Goal: Information Seeking & Learning: Learn about a topic

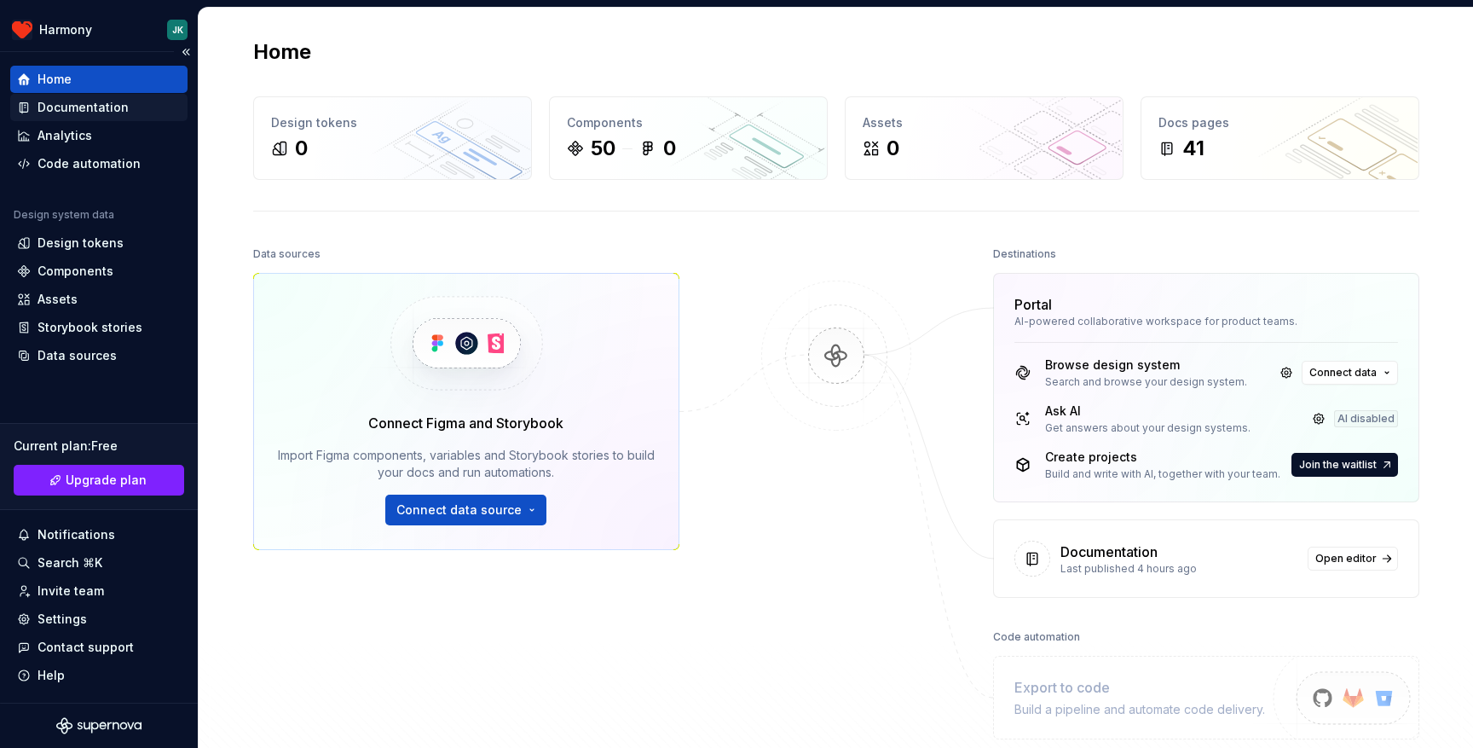
click at [113, 103] on div "Documentation" at bounding box center [83, 107] width 91 height 17
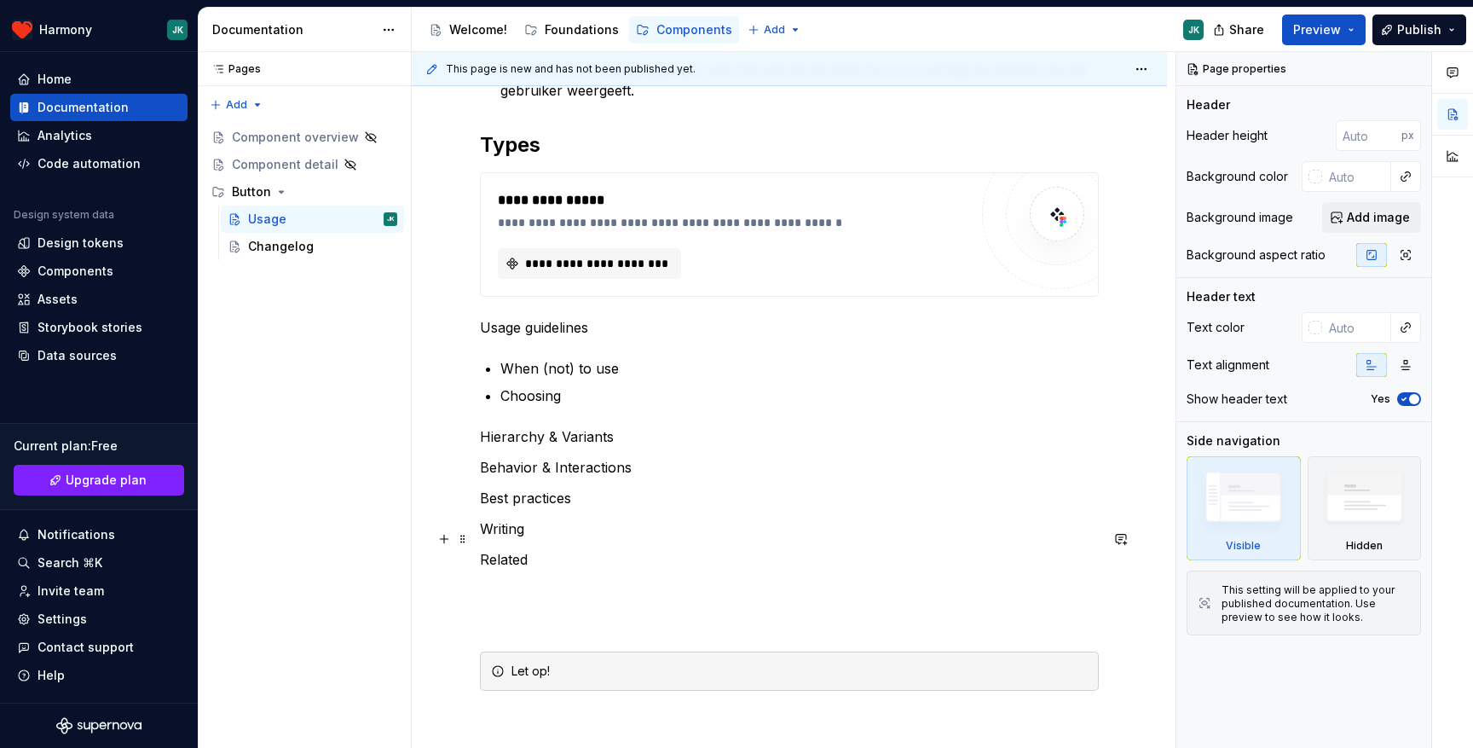
scroll to position [501, 0]
click at [302, 247] on div "Changelog" at bounding box center [281, 246] width 66 height 17
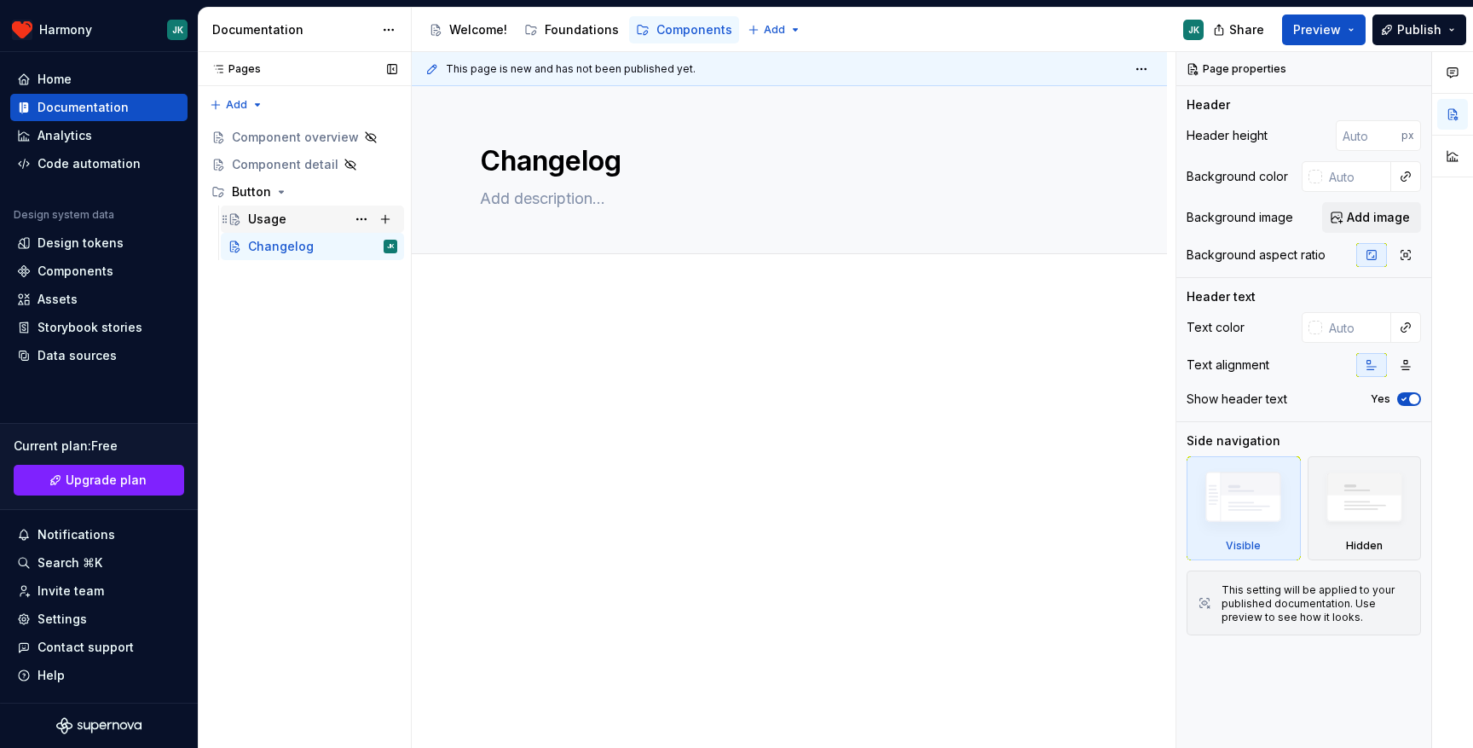
click at [292, 212] on div "Usage" at bounding box center [322, 219] width 149 height 24
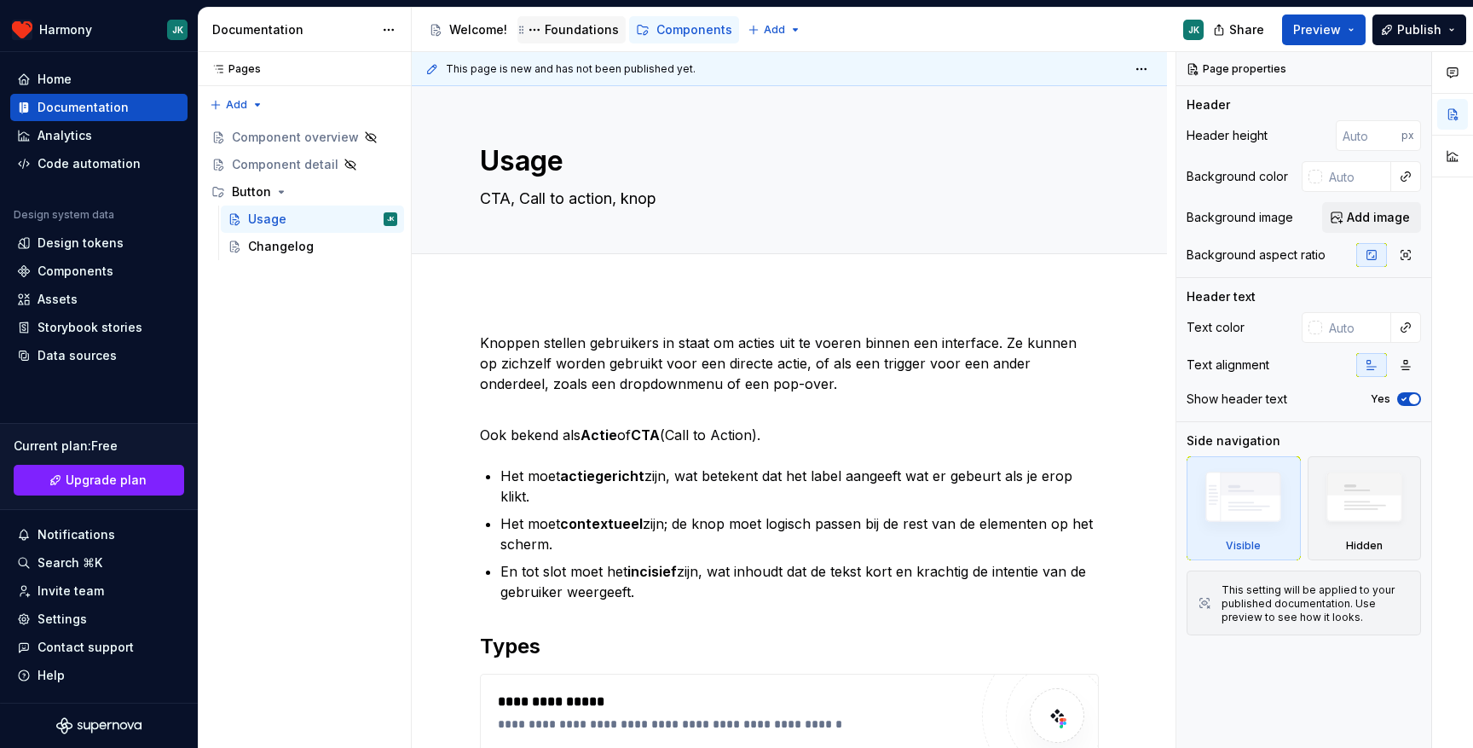
click at [567, 24] on div "Foundations" at bounding box center [582, 29] width 74 height 17
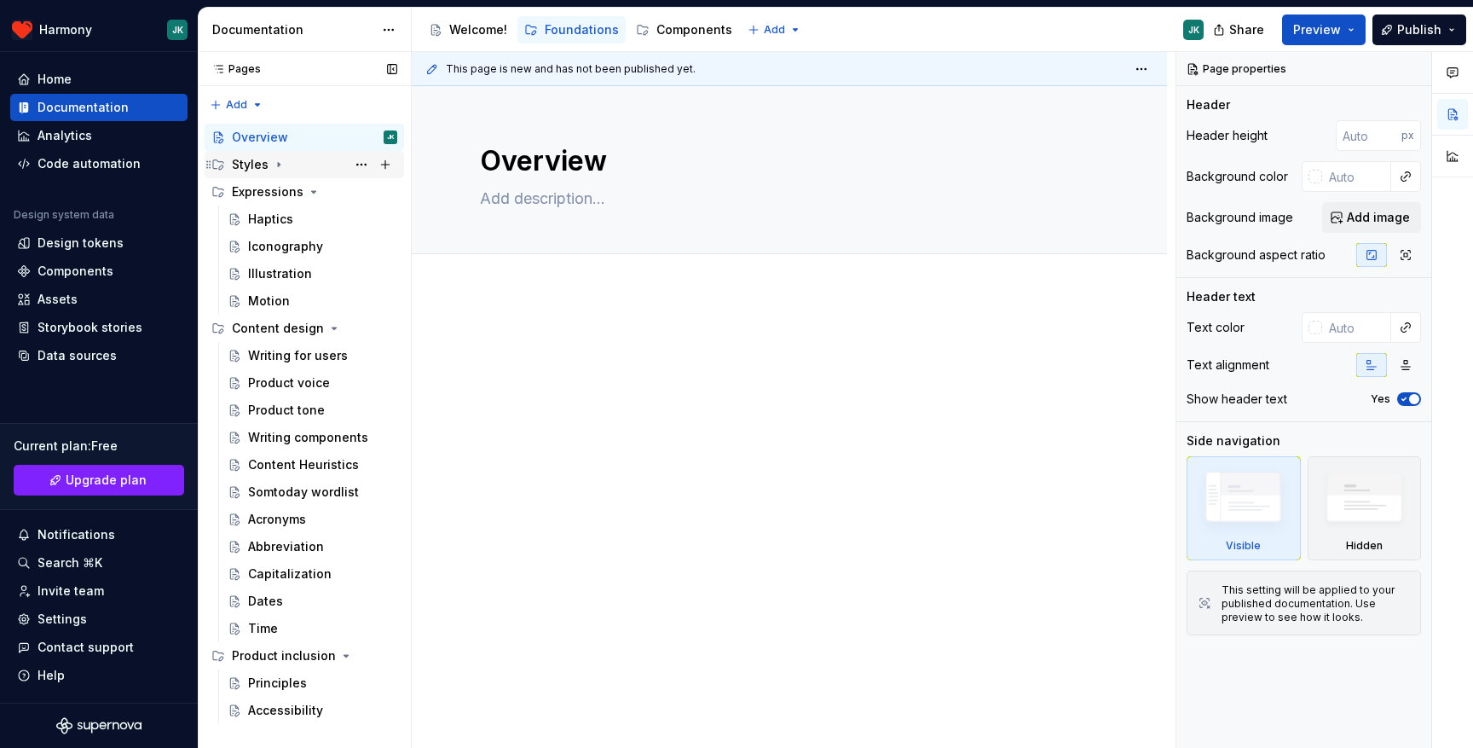
click at [326, 162] on div "Styles" at bounding box center [314, 165] width 165 height 24
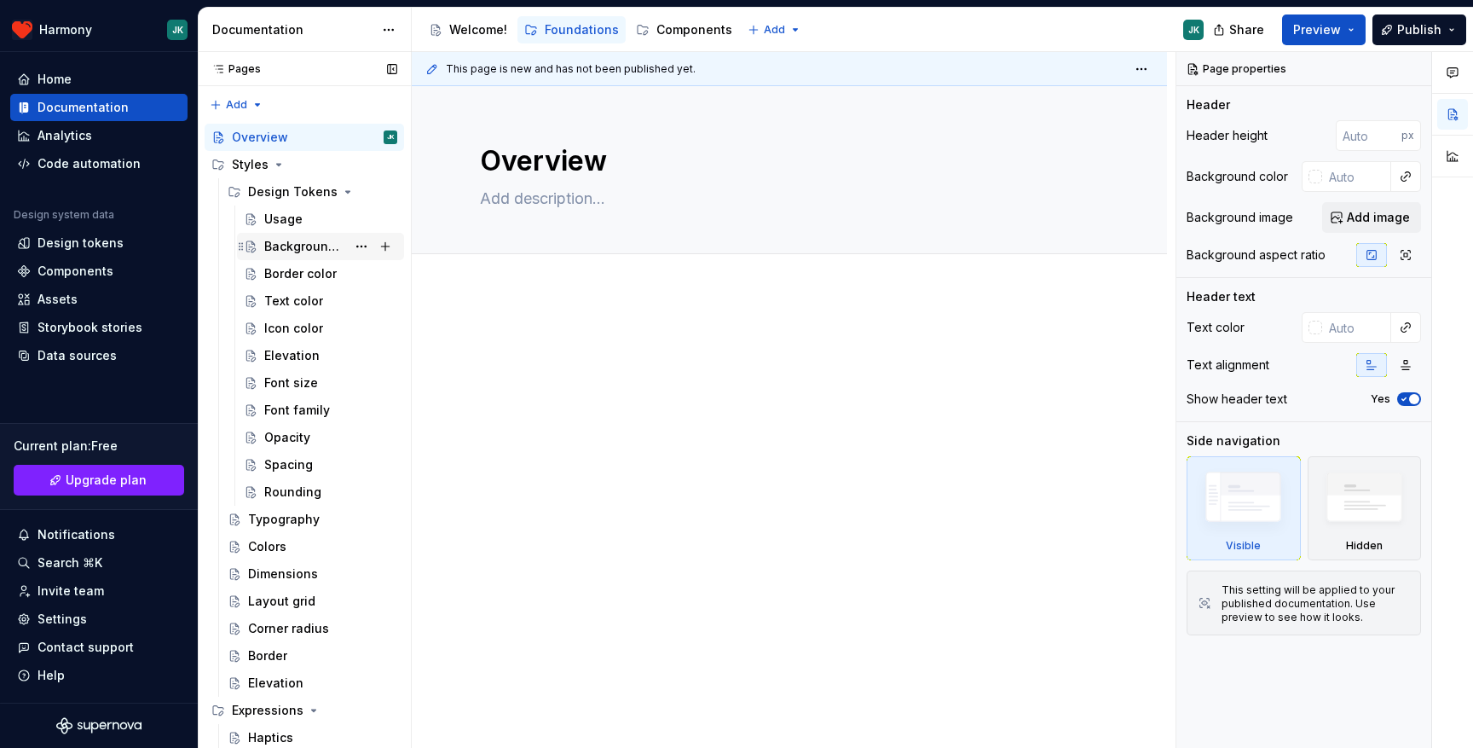
click at [305, 244] on div "Background color" at bounding box center [305, 246] width 82 height 17
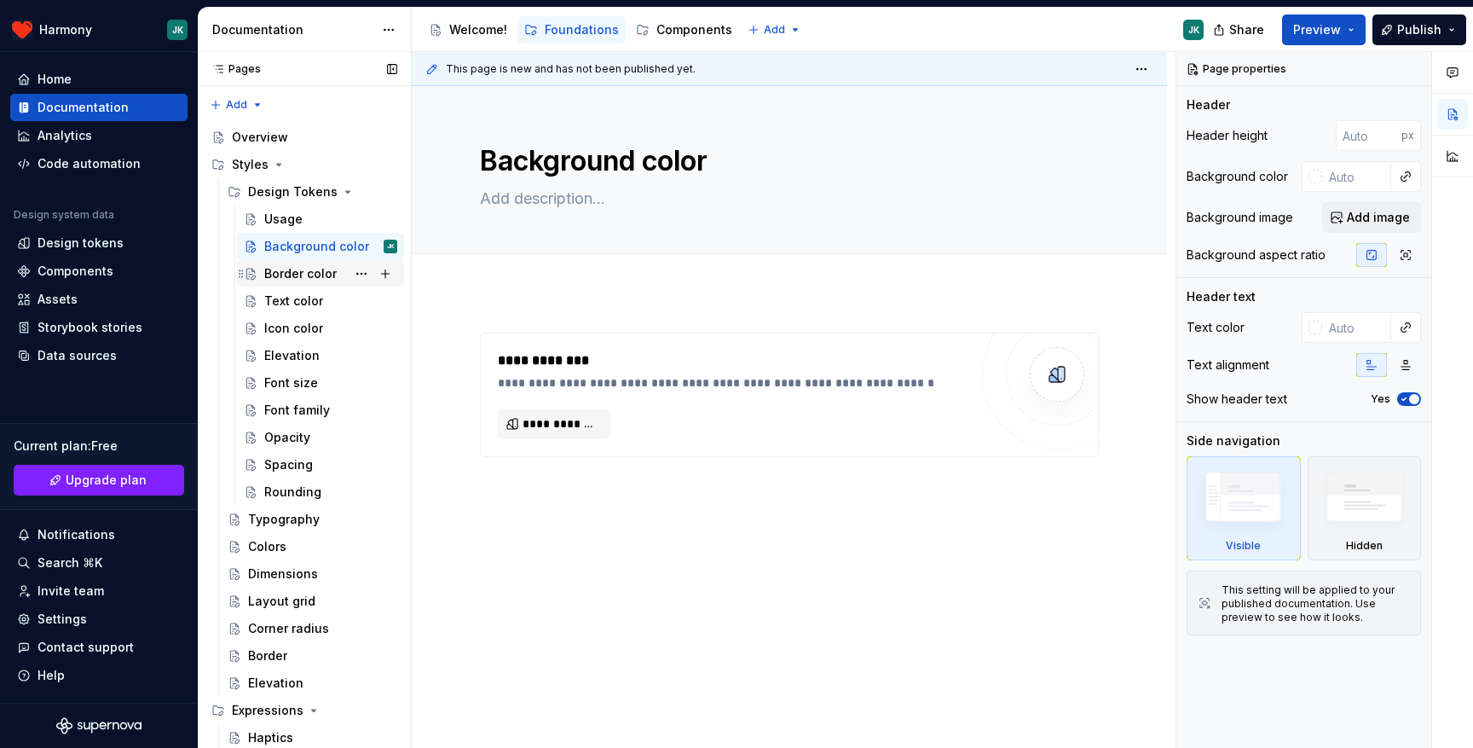
click at [302, 281] on div "Border color" at bounding box center [300, 273] width 72 height 17
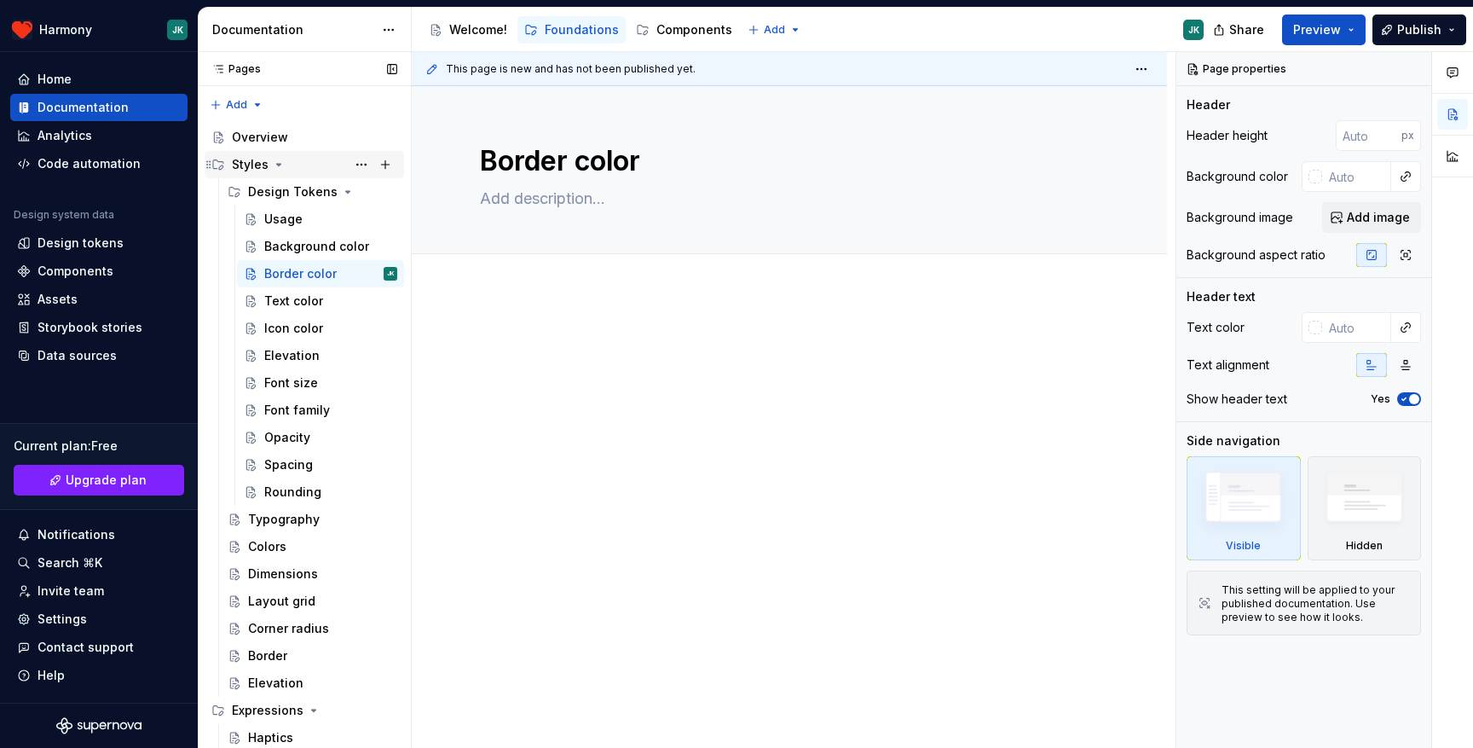
click at [252, 158] on div "Styles" at bounding box center [250, 164] width 37 height 17
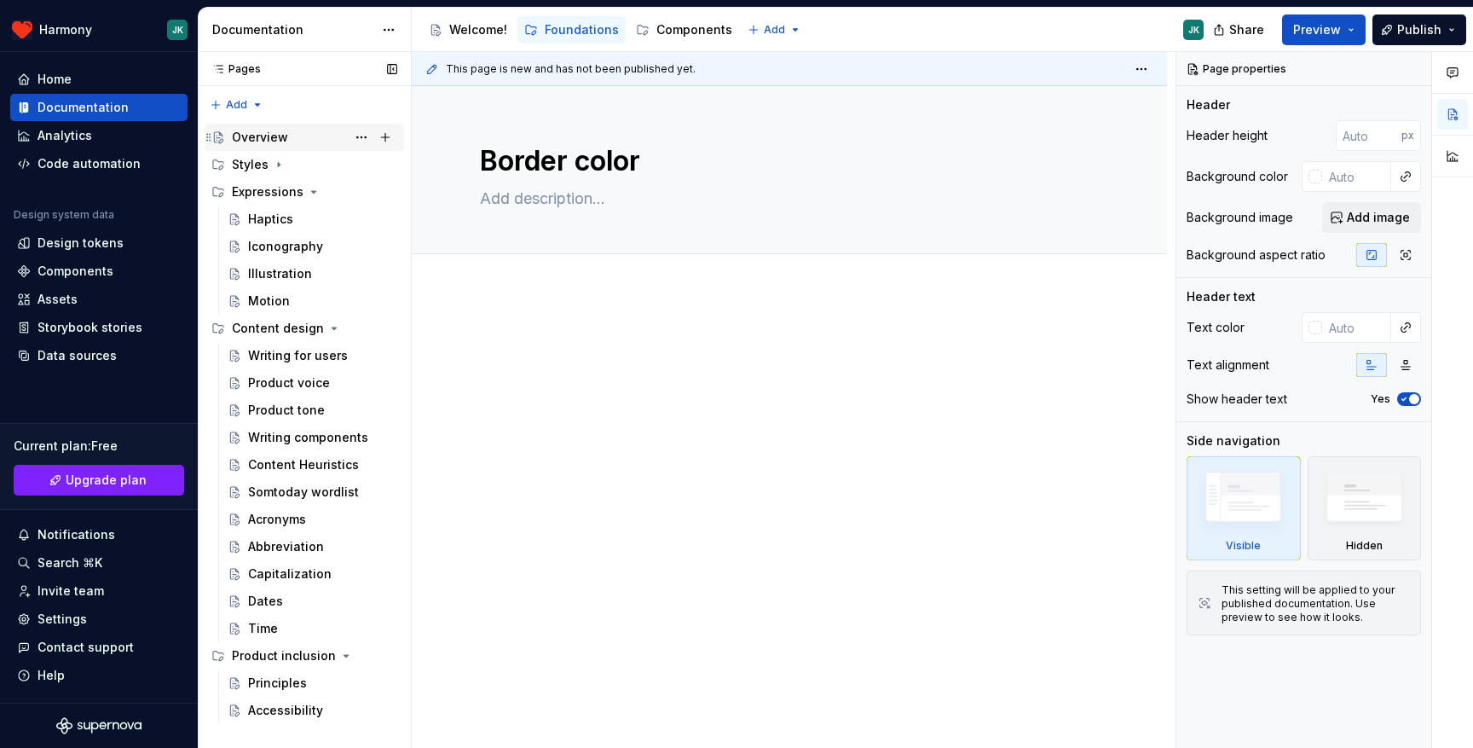
click at [255, 136] on div "Overview" at bounding box center [260, 137] width 56 height 17
click at [100, 124] on div "Analytics" at bounding box center [98, 135] width 177 height 27
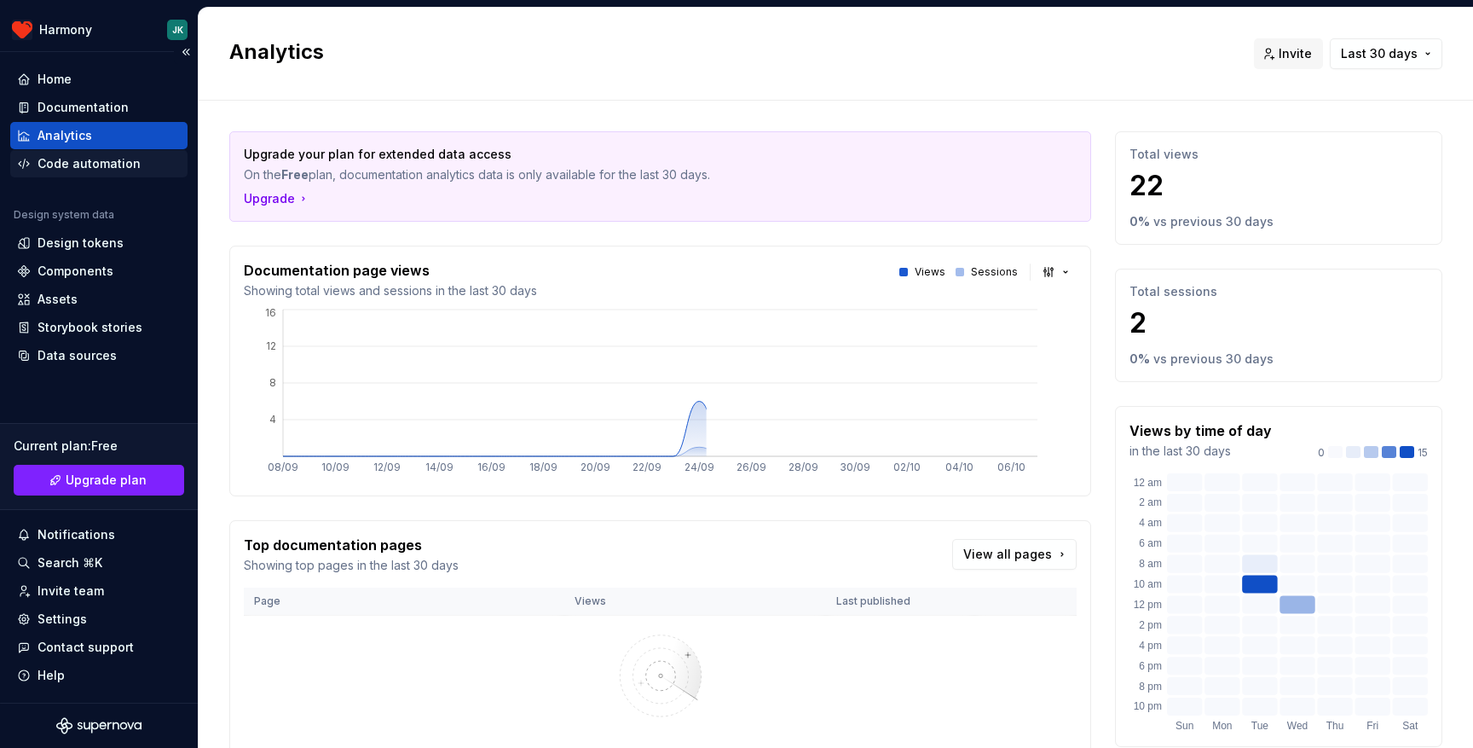
click at [107, 169] on div "Code automation" at bounding box center [89, 163] width 103 height 17
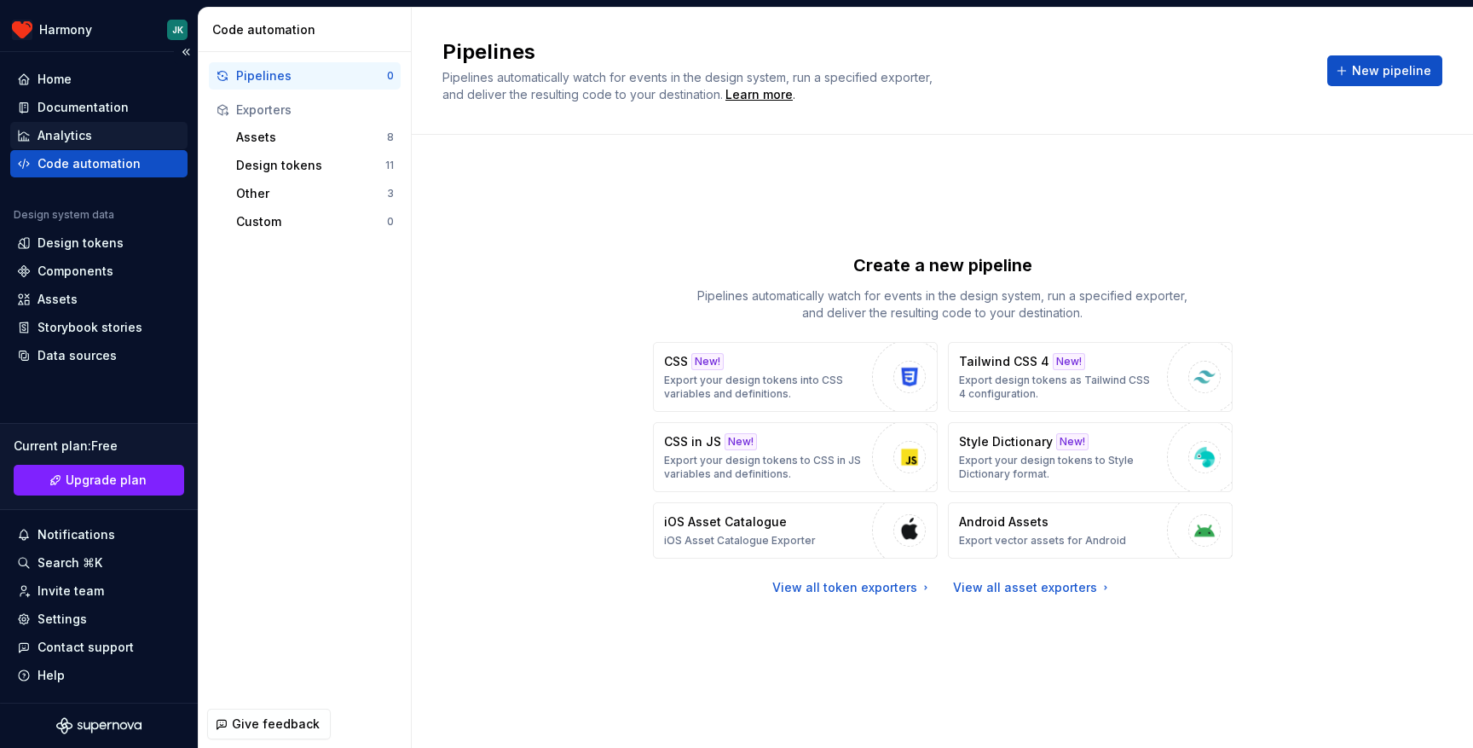
click at [96, 143] on div "Analytics" at bounding box center [99, 135] width 164 height 17
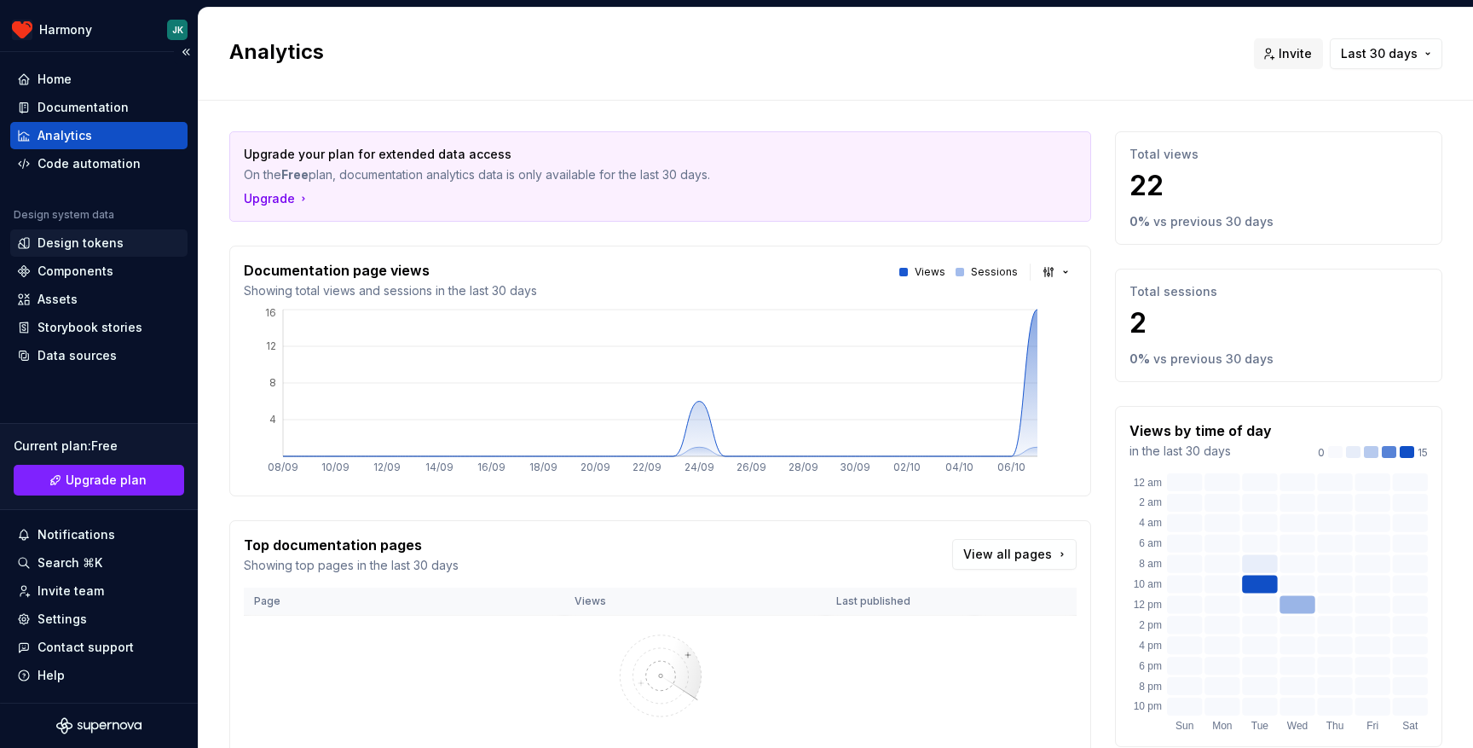
click at [115, 251] on div "Design tokens" at bounding box center [81, 242] width 86 height 17
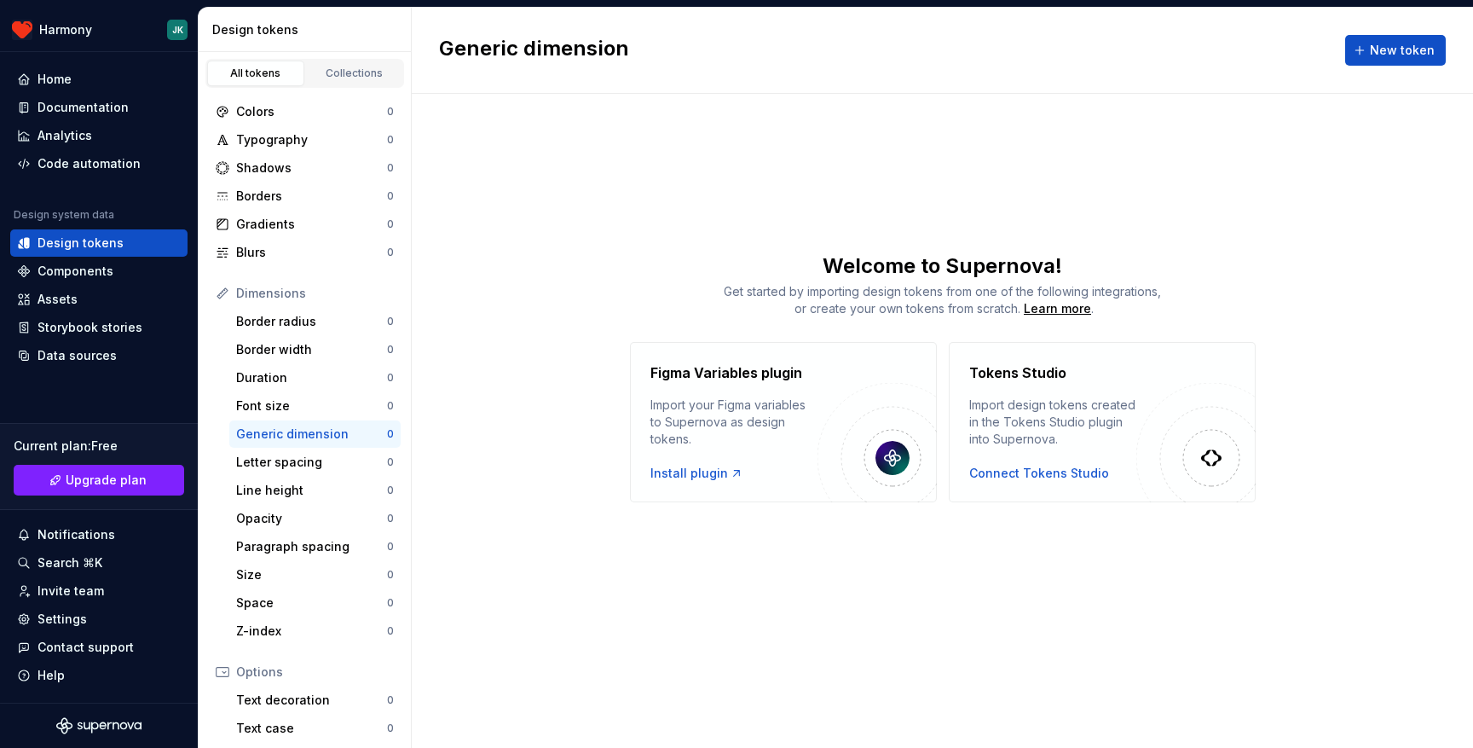
scroll to position [186, 0]
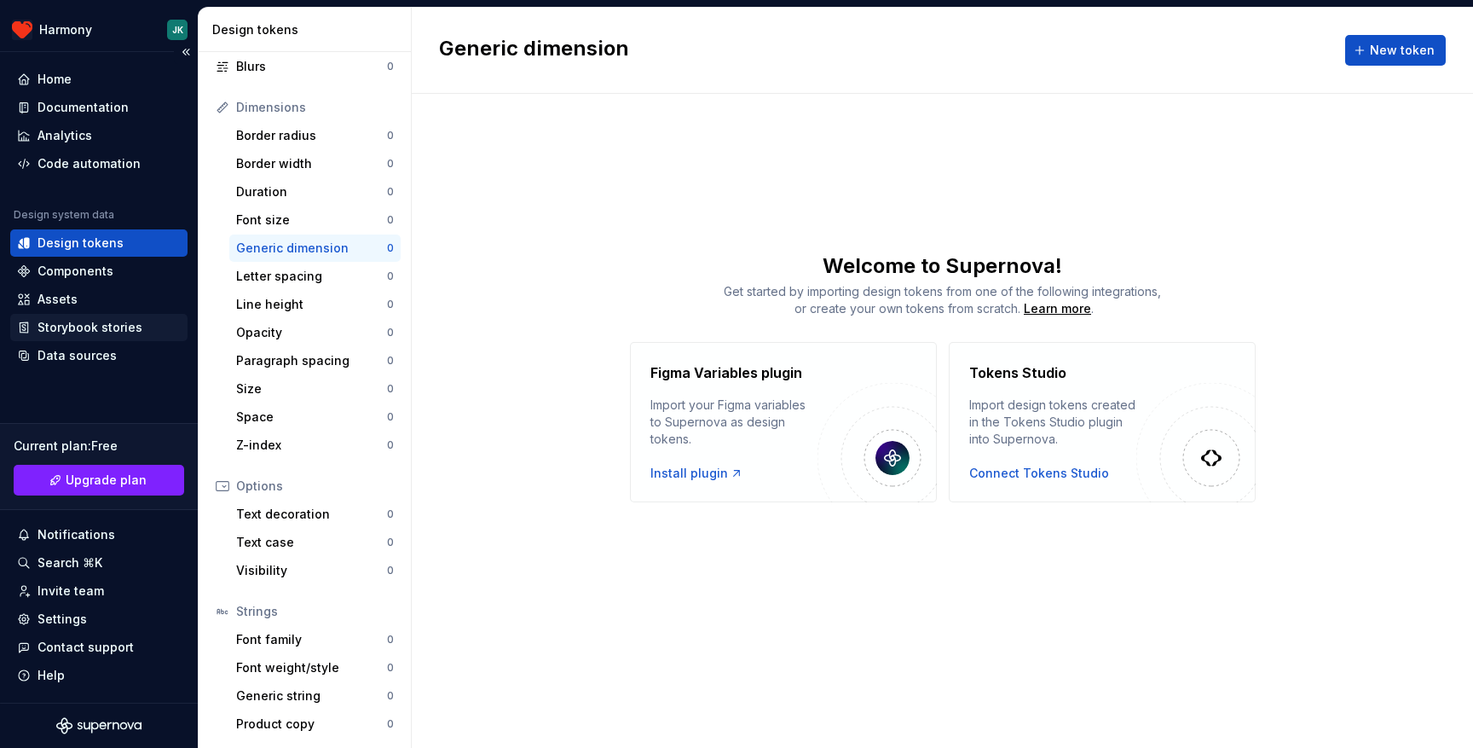
click at [117, 332] on div "Storybook stories" at bounding box center [90, 327] width 105 height 17
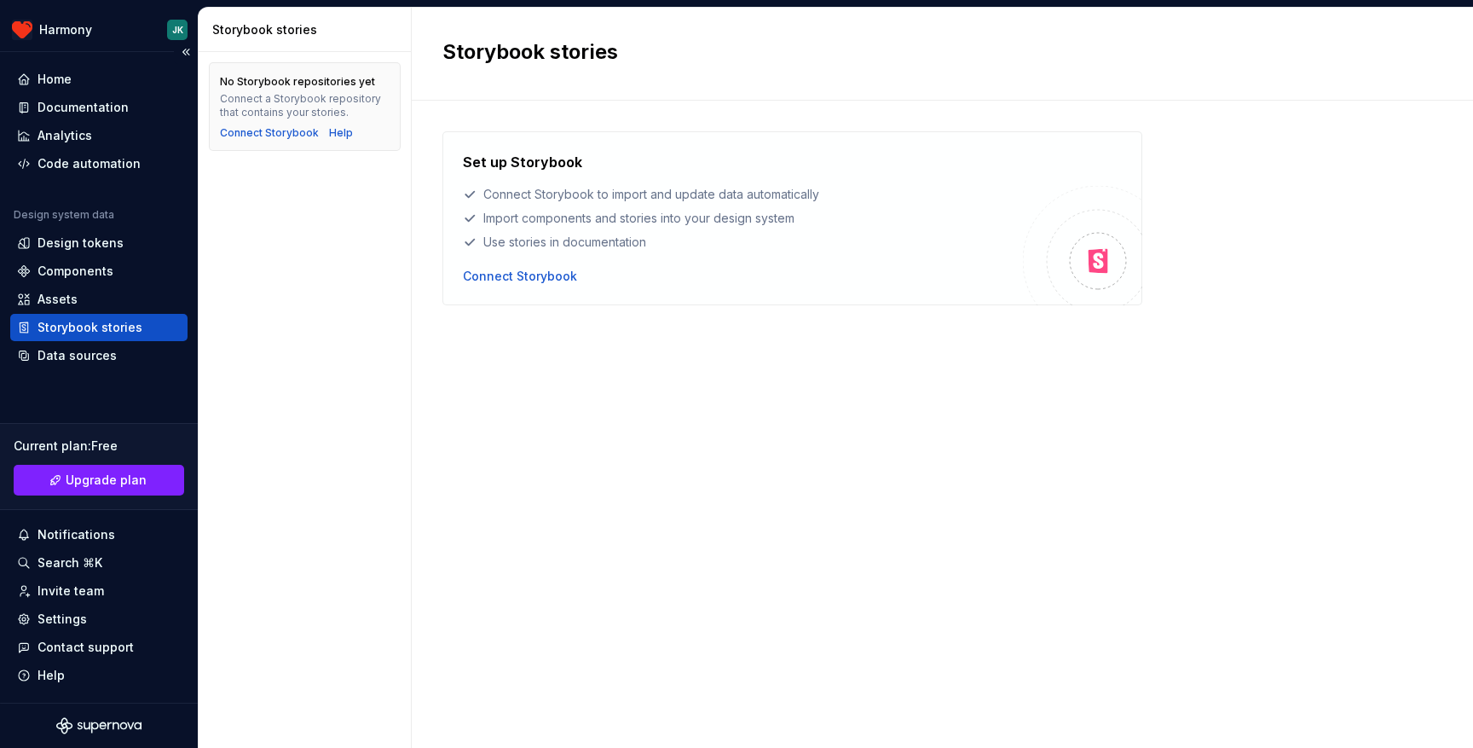
click at [116, 315] on div "Storybook stories" at bounding box center [98, 327] width 177 height 27
click at [117, 356] on div "Data sources" at bounding box center [99, 355] width 164 height 17
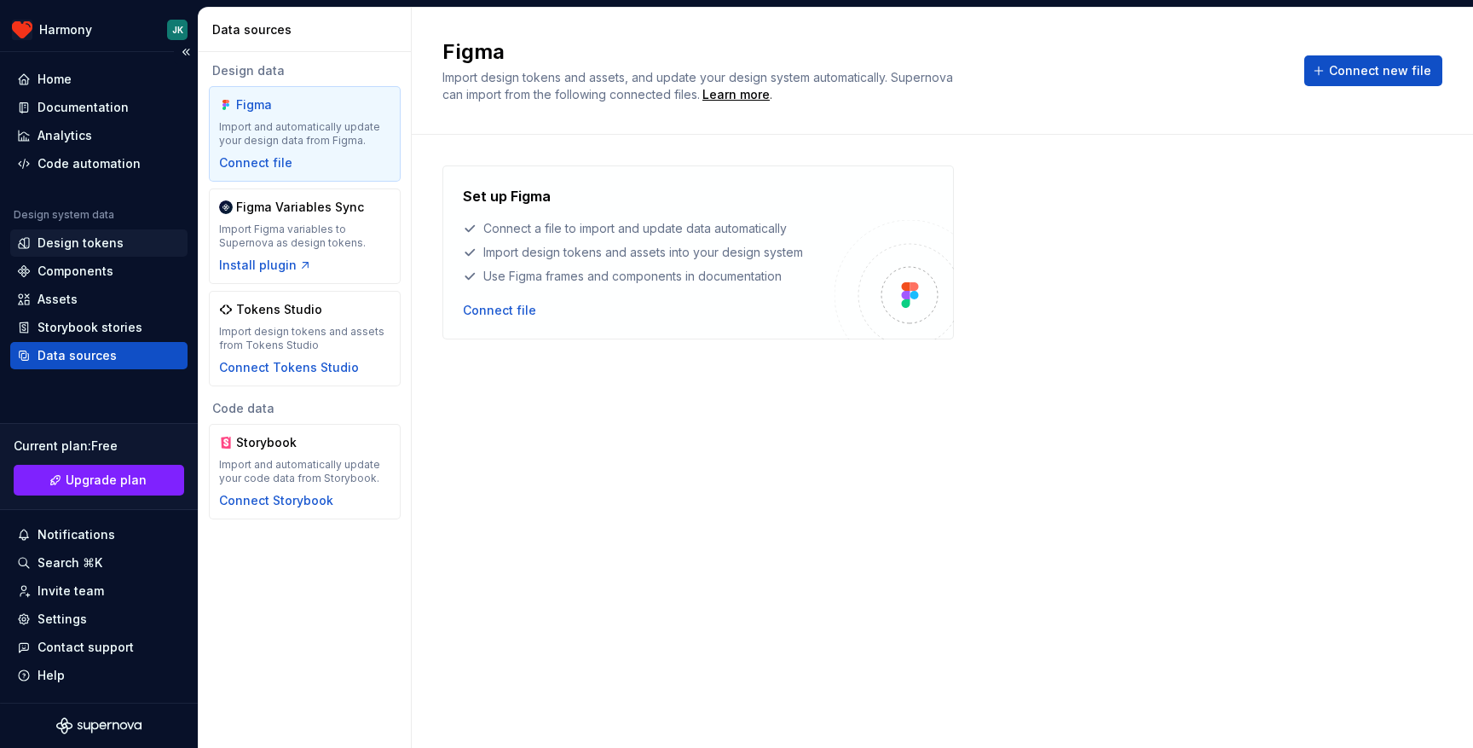
click at [118, 248] on div "Design tokens" at bounding box center [81, 242] width 86 height 17
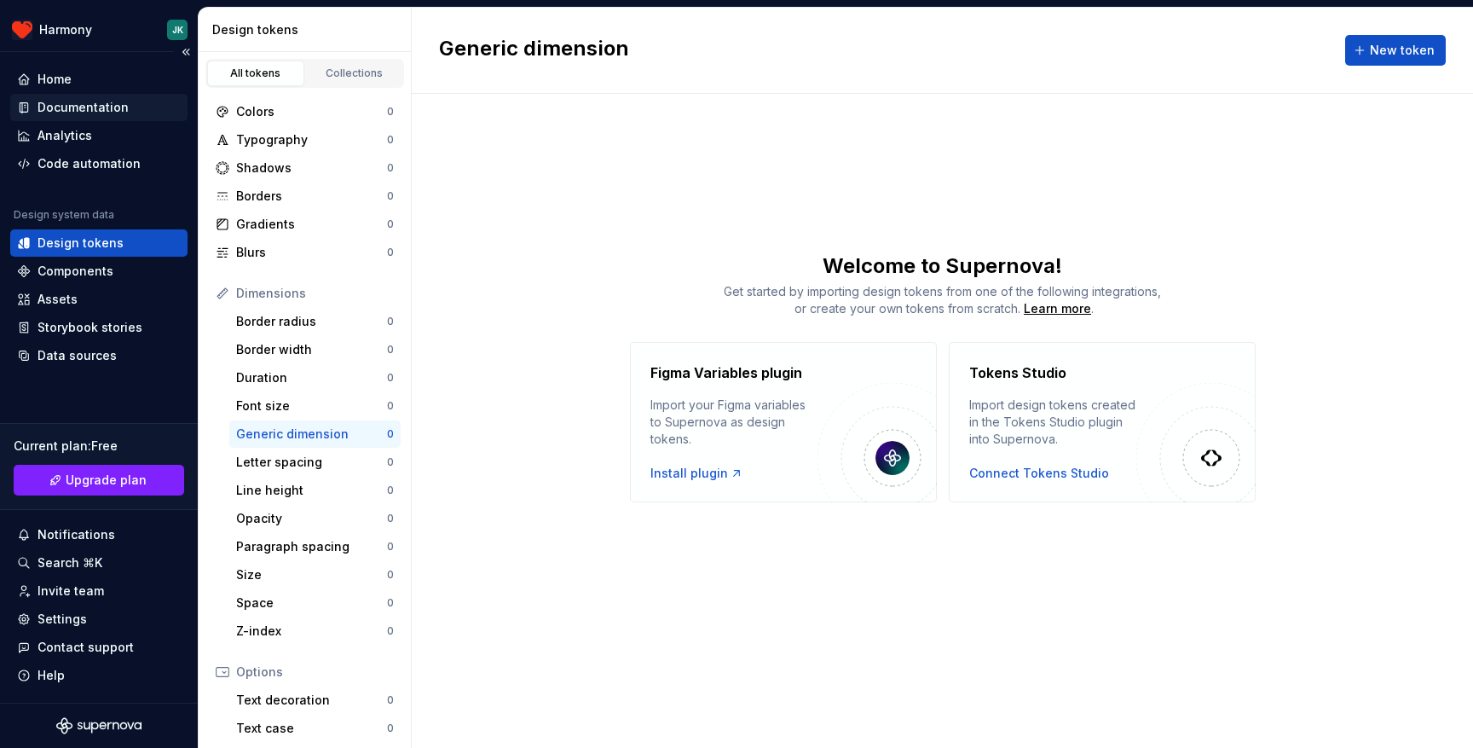
click at [111, 107] on div "Documentation" at bounding box center [83, 107] width 91 height 17
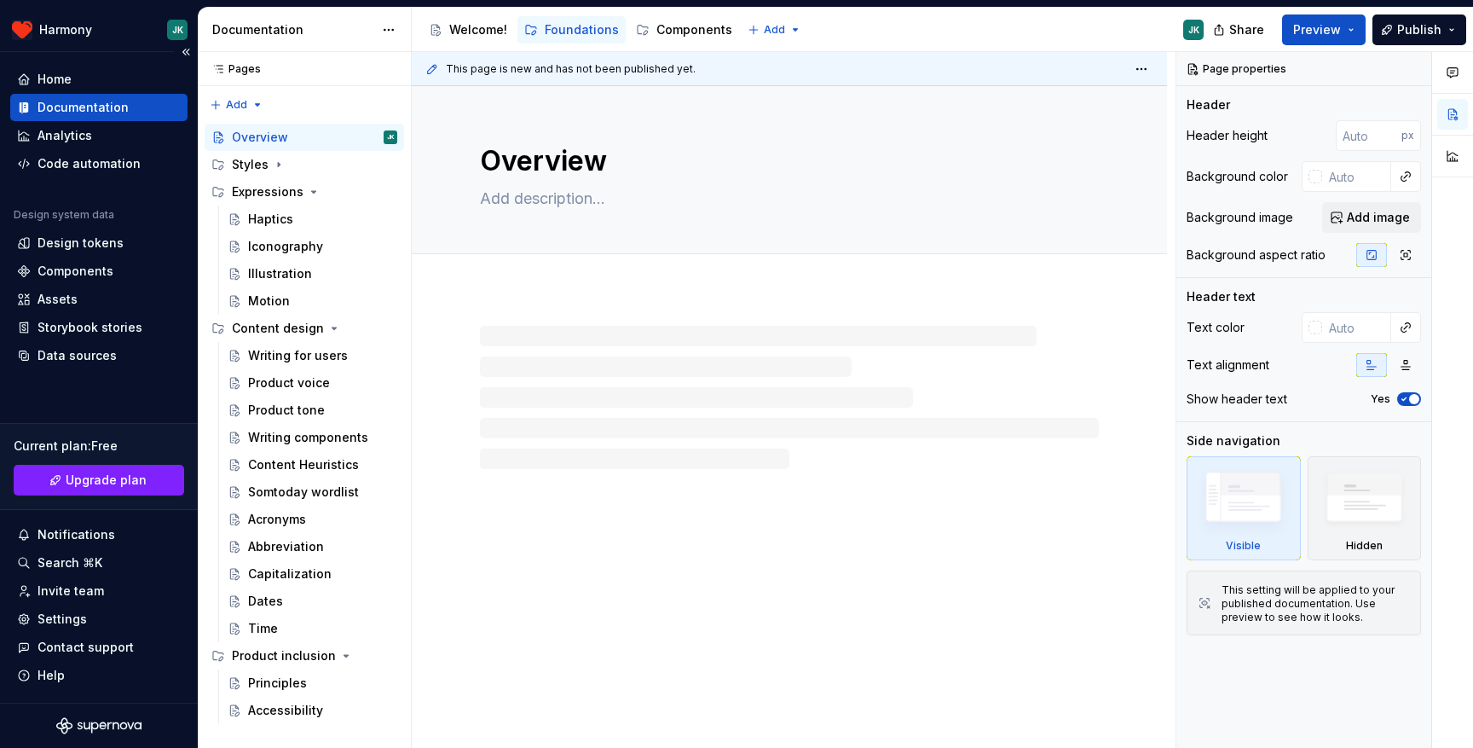
type textarea "*"
click at [88, 79] on div "Home" at bounding box center [99, 79] width 164 height 17
